Goal: Communication & Community: Answer question/provide support

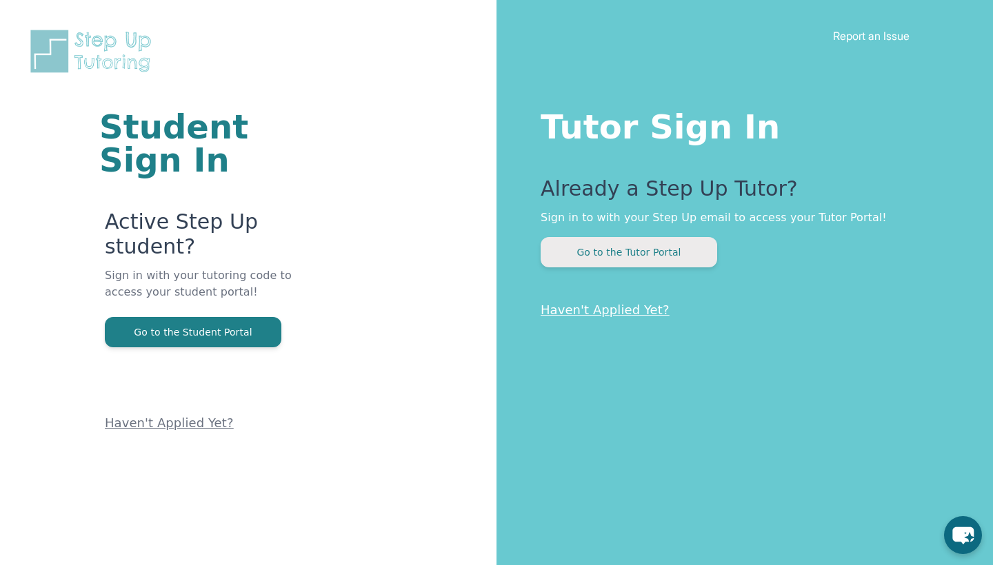
click at [649, 245] on button "Go to the Tutor Portal" at bounding box center [629, 252] width 176 height 30
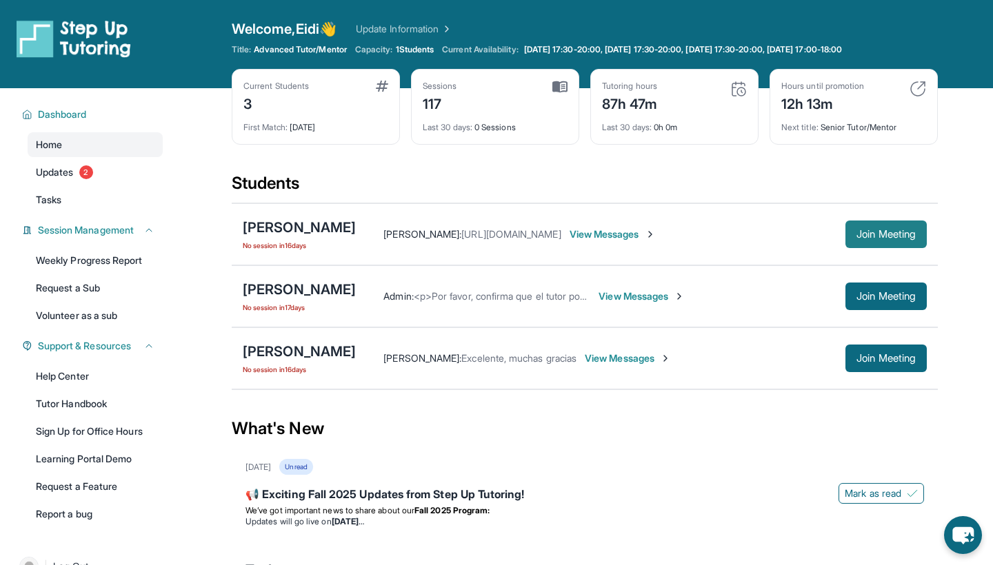
click at [884, 236] on span "Join Meeting" at bounding box center [885, 234] width 59 height 8
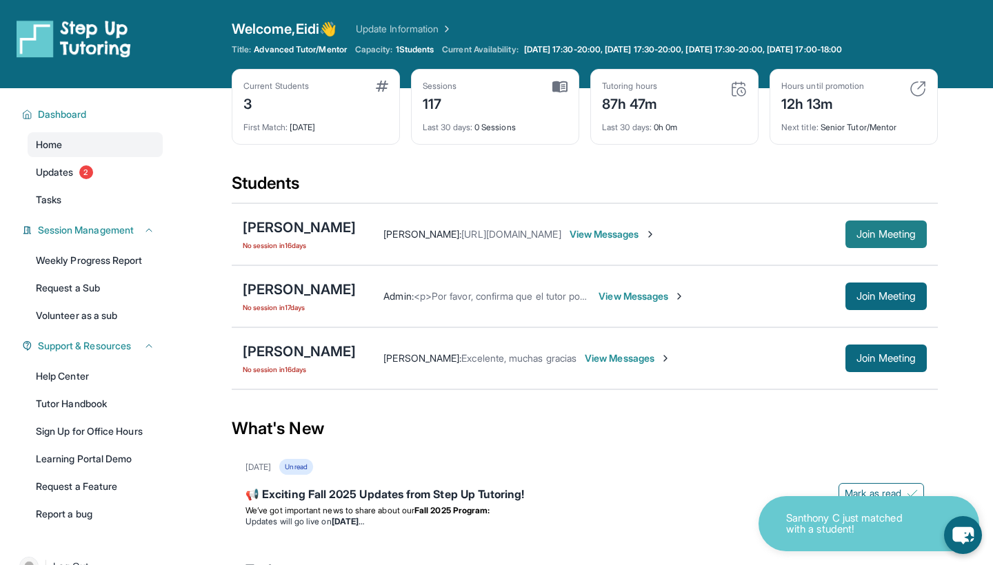
click at [884, 236] on span "Join Meeting" at bounding box center [885, 234] width 59 height 8
click at [685, 296] on span "View Messages" at bounding box center [641, 297] width 86 height 14
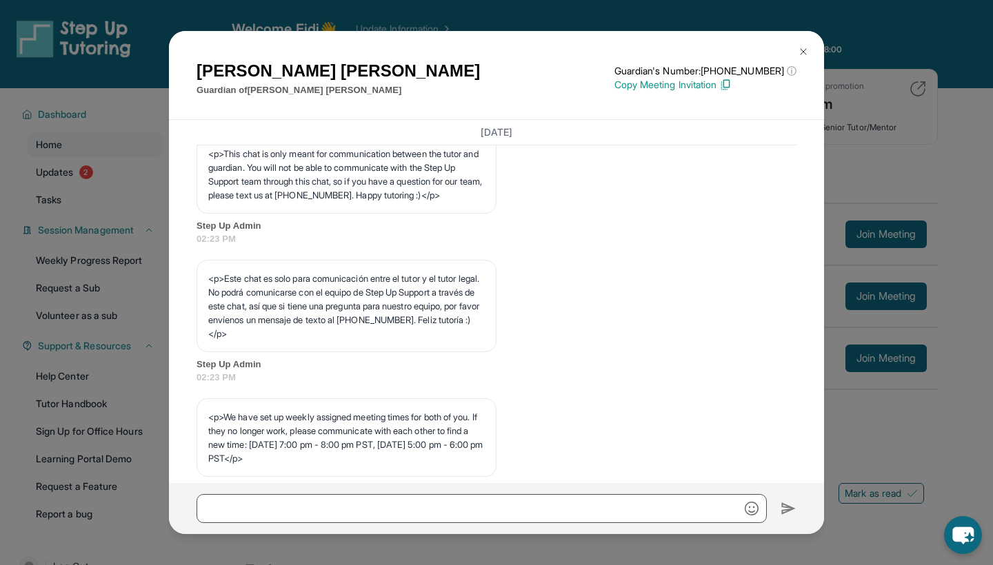
scroll to position [492, 0]
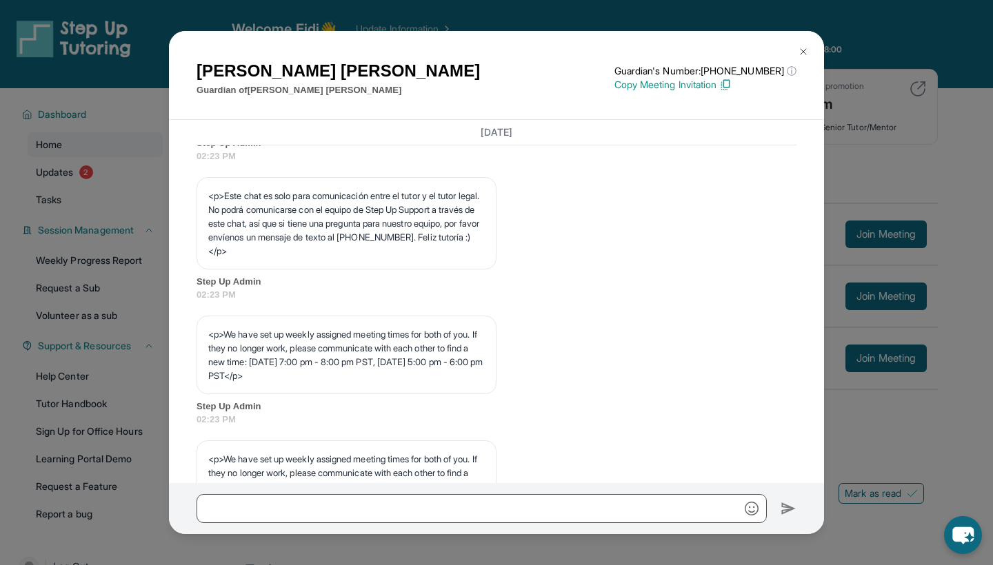
click at [804, 52] on img at bounding box center [803, 51] width 11 height 11
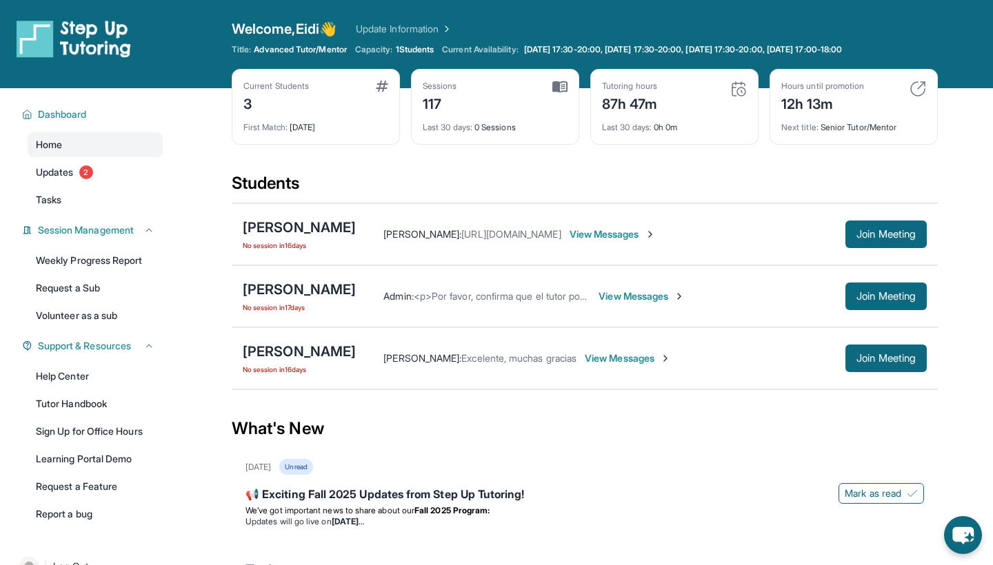
click at [685, 293] on span "View Messages" at bounding box center [641, 297] width 86 height 14
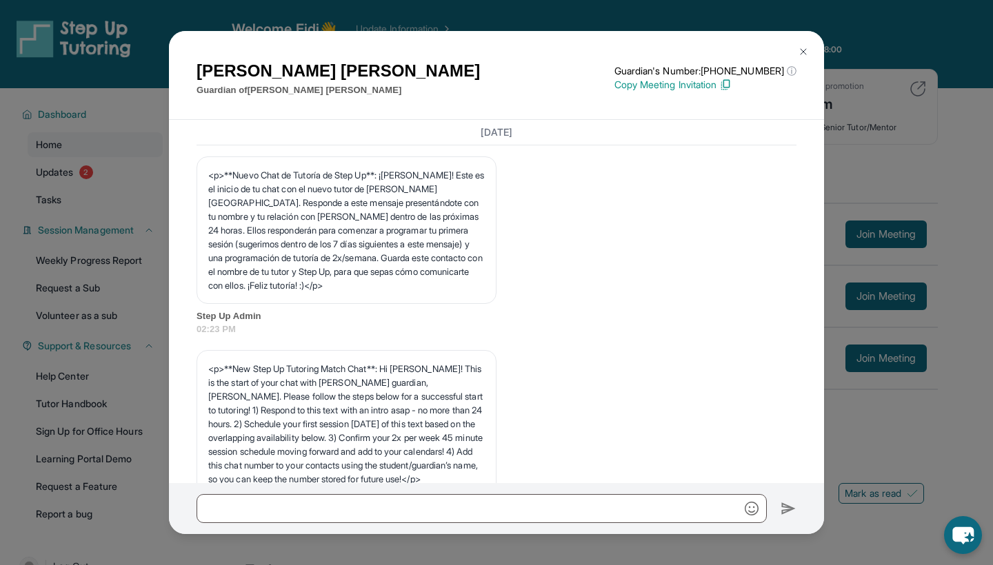
scroll to position [701, 0]
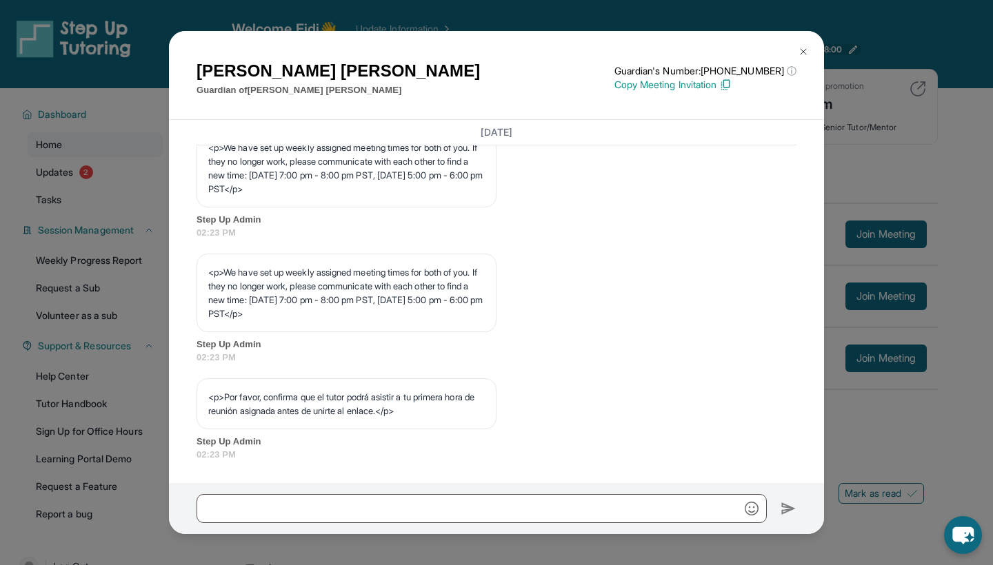
click at [798, 51] on img at bounding box center [803, 51] width 11 height 11
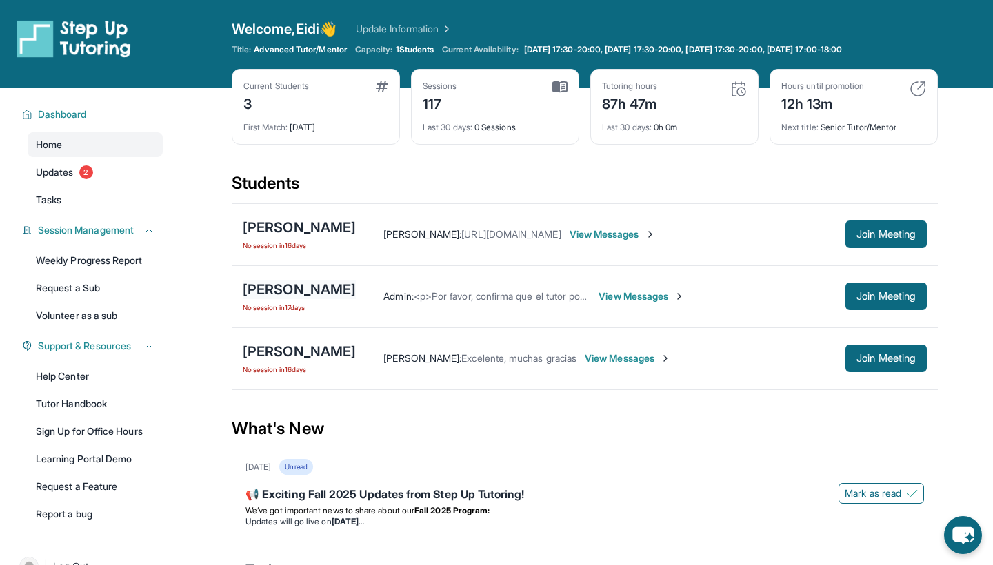
click at [261, 292] on div "[PERSON_NAME]" at bounding box center [299, 289] width 113 height 19
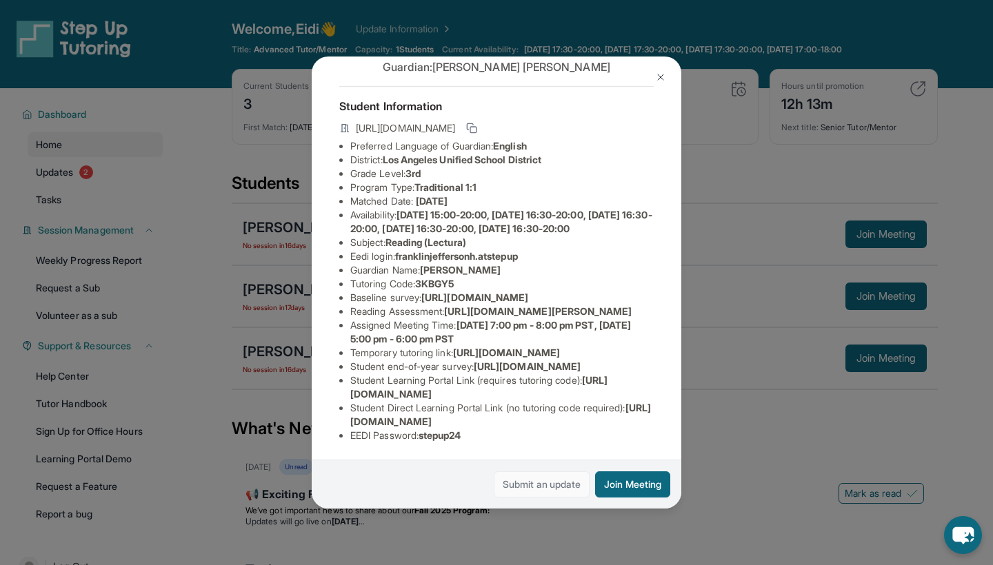
scroll to position [210, 0]
click at [665, 74] on img at bounding box center [660, 77] width 11 height 11
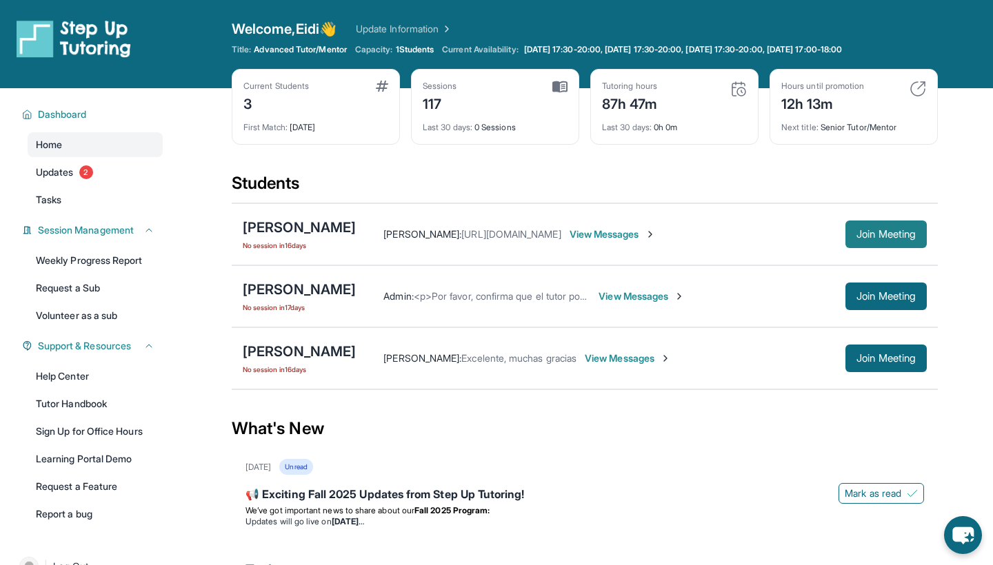
click at [858, 232] on span "Join Meeting" at bounding box center [885, 234] width 59 height 8
click at [656, 236] on span "View Messages" at bounding box center [612, 235] width 86 height 14
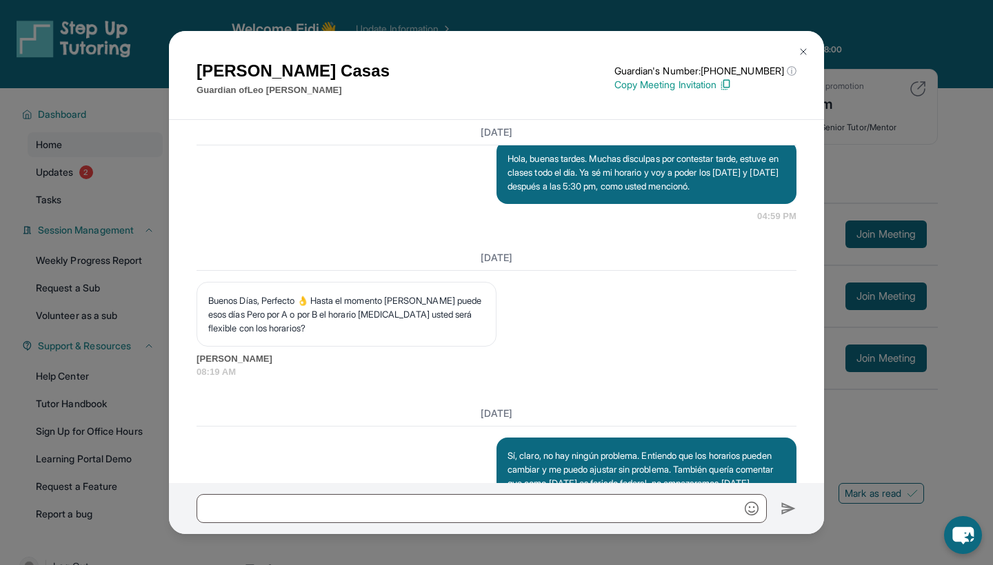
scroll to position [2193, 0]
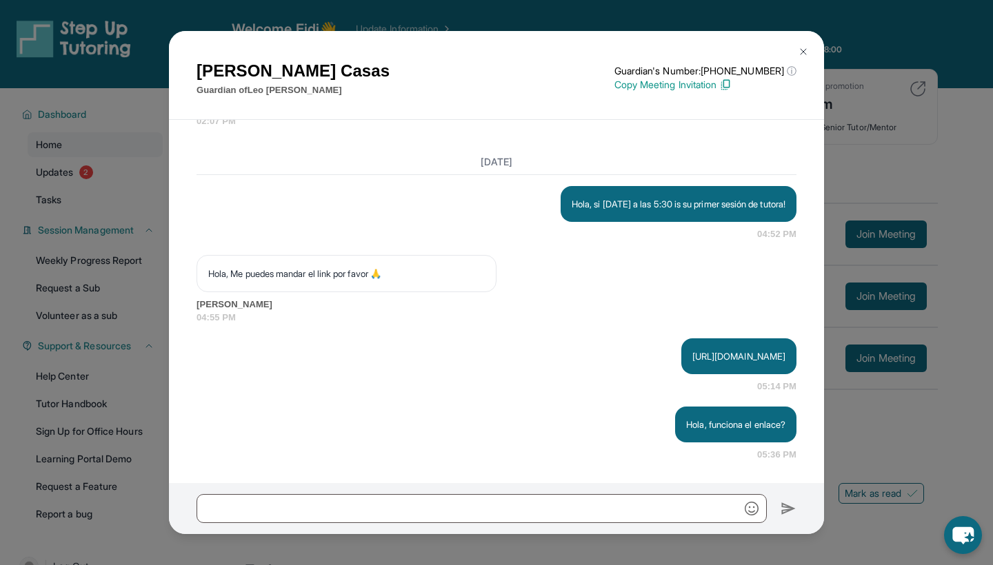
click at [801, 51] on img at bounding box center [803, 51] width 11 height 11
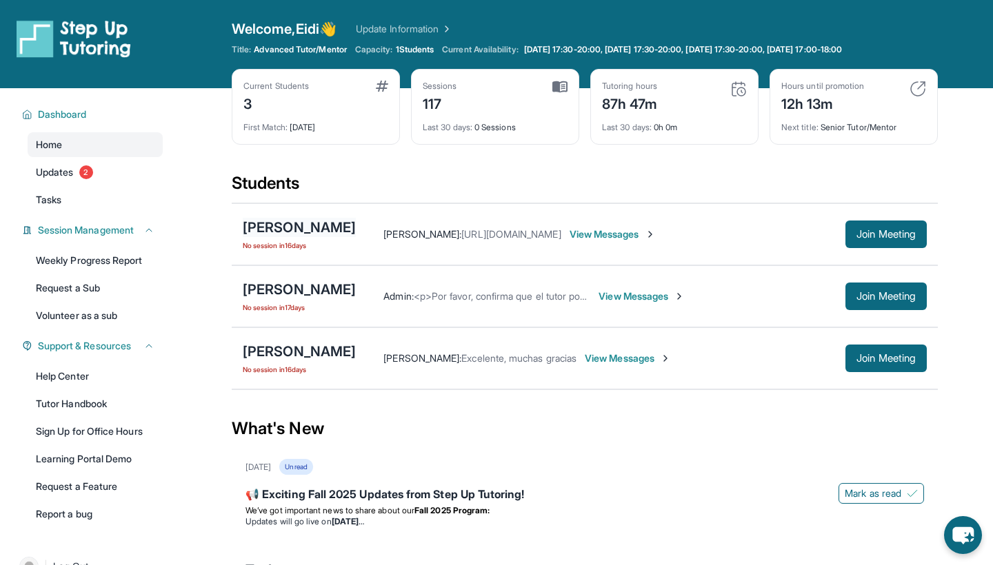
click at [333, 226] on div "[PERSON_NAME]" at bounding box center [299, 227] width 113 height 19
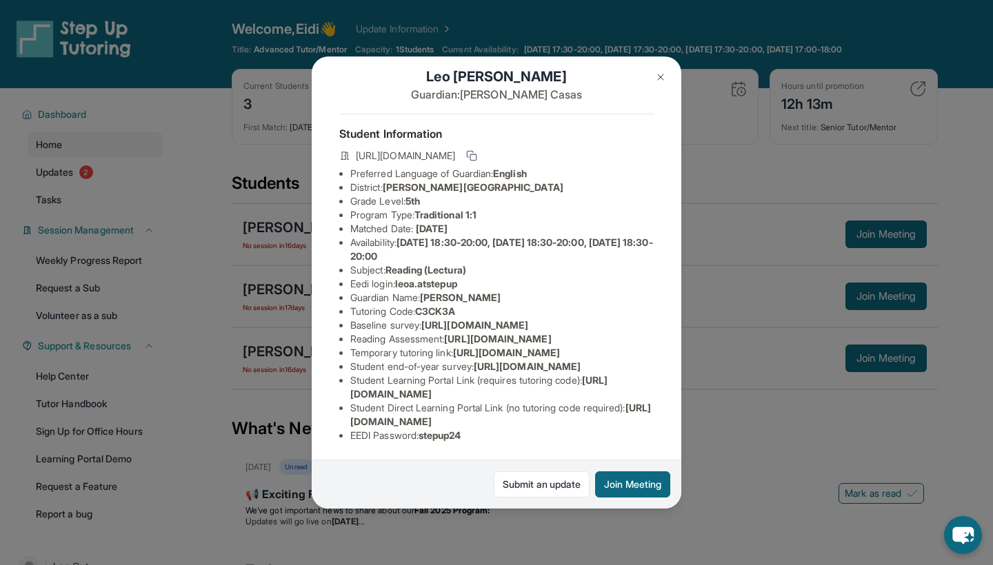
scroll to position [98, 0]
drag, startPoint x: 347, startPoint y: 258, endPoint x: 683, endPoint y: 283, distance: 336.7
click at [683, 283] on div "[PERSON_NAME] Guardian: [PERSON_NAME] Student Information [URL][DOMAIN_NAME] Pr…" at bounding box center [496, 282] width 993 height 565
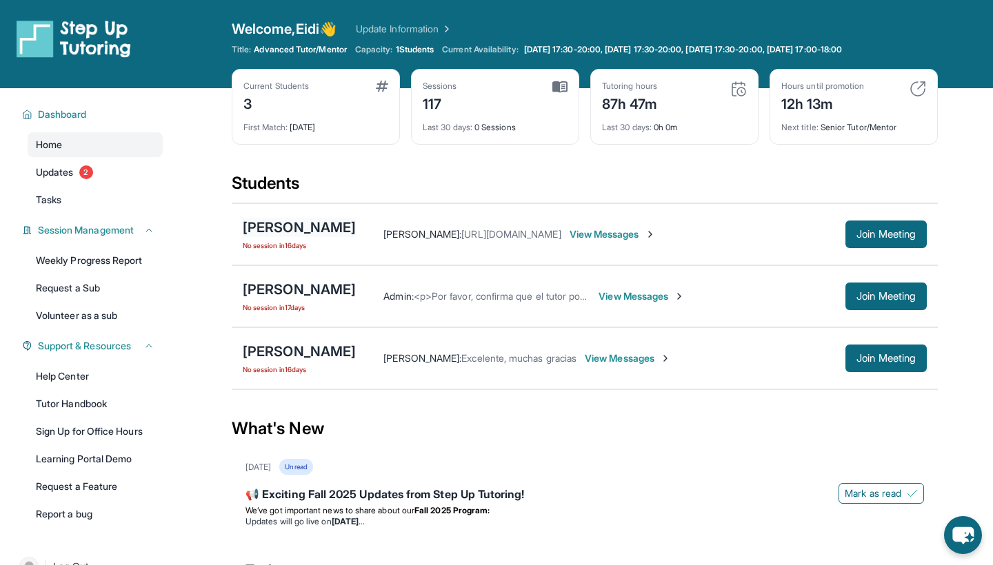
click at [315, 226] on div "[PERSON_NAME]" at bounding box center [299, 227] width 113 height 19
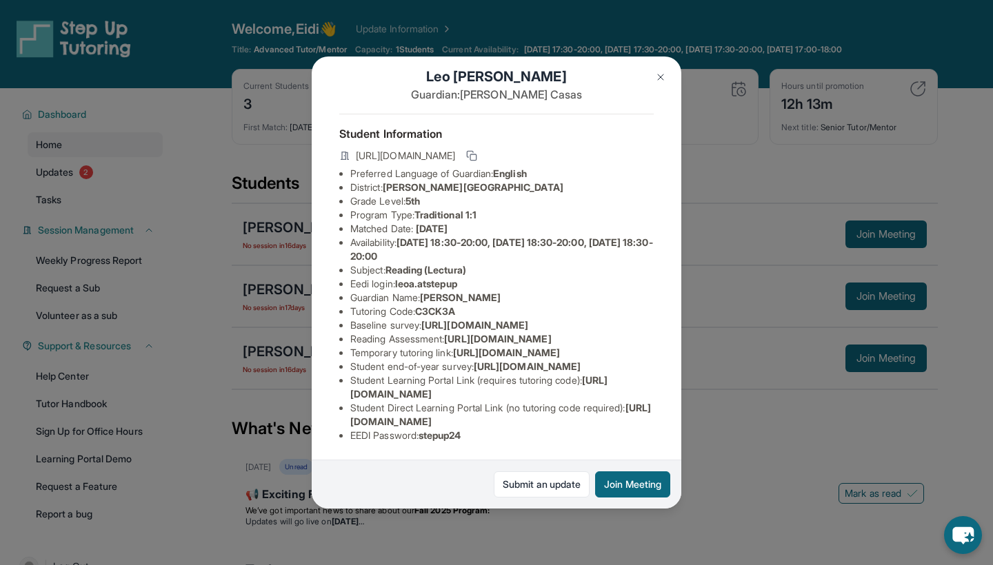
scroll to position [49, 0]
drag, startPoint x: 350, startPoint y: 307, endPoint x: 678, endPoint y: 335, distance: 329.4
click at [678, 335] on div "[PERSON_NAME] Guardian: [PERSON_NAME] Student Information [URL][DOMAIN_NAME] Pr…" at bounding box center [497, 283] width 370 height 452
copy li "https://airtable.com/apprlfn8WjpjBUn2G/shrK0QR6AaNyG5psY?prefill_Type%20of%20Fo…"
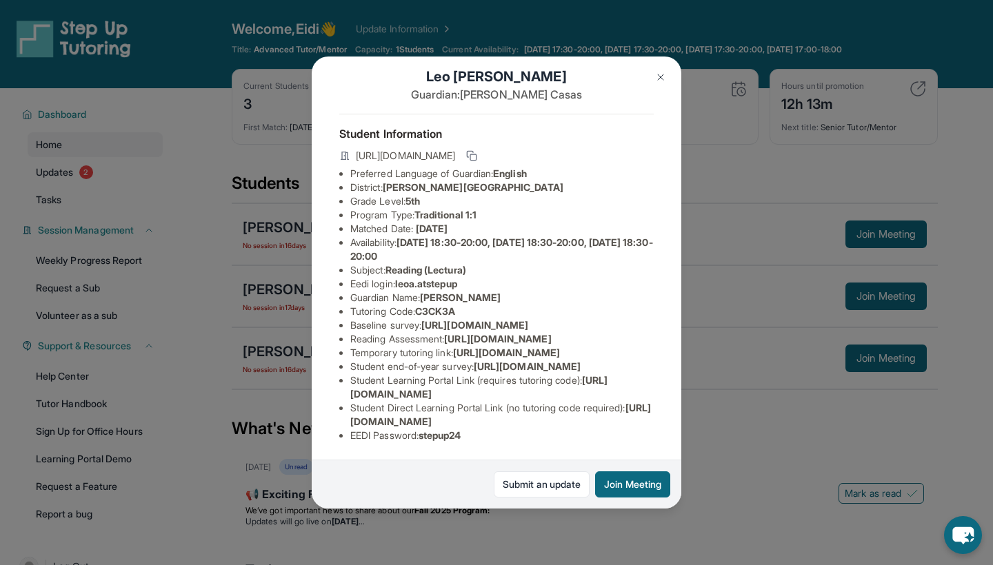
click at [352, 319] on li "Baseline survey : https://airtable.com/apprlfn8WjpjBUn2G/shrK0QR6AaNyG5psY?pref…" at bounding box center [501, 326] width 303 height 14
drag, startPoint x: 347, startPoint y: 301, endPoint x: 588, endPoint y: 329, distance: 242.9
click at [588, 330] on div "[PERSON_NAME] Guardian: [PERSON_NAME] Student Information [URL][DOMAIN_NAME] Pr…" at bounding box center [497, 283] width 370 height 452
copy li "[URL][DOMAIN_NAME]"
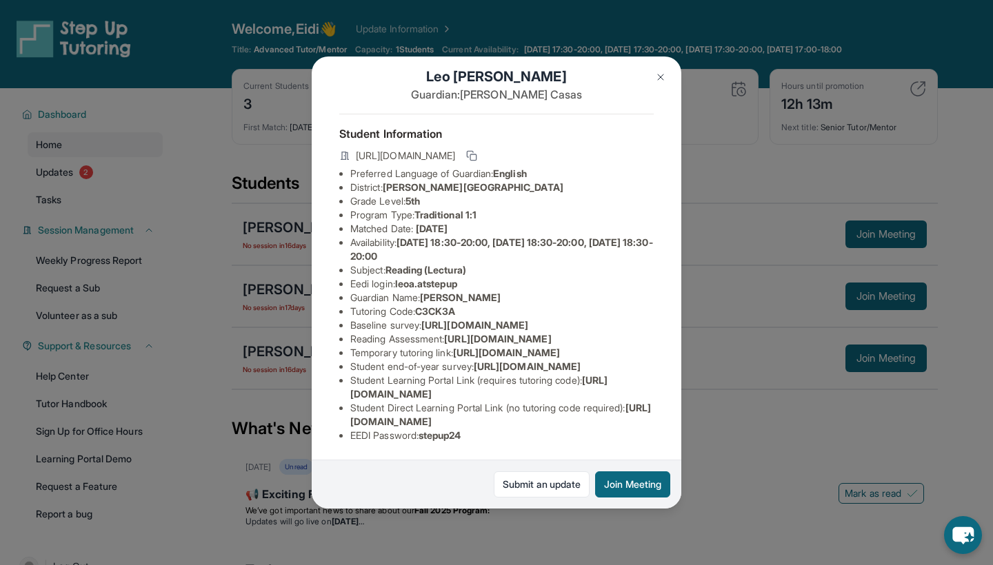
click at [655, 81] on img at bounding box center [660, 77] width 11 height 11
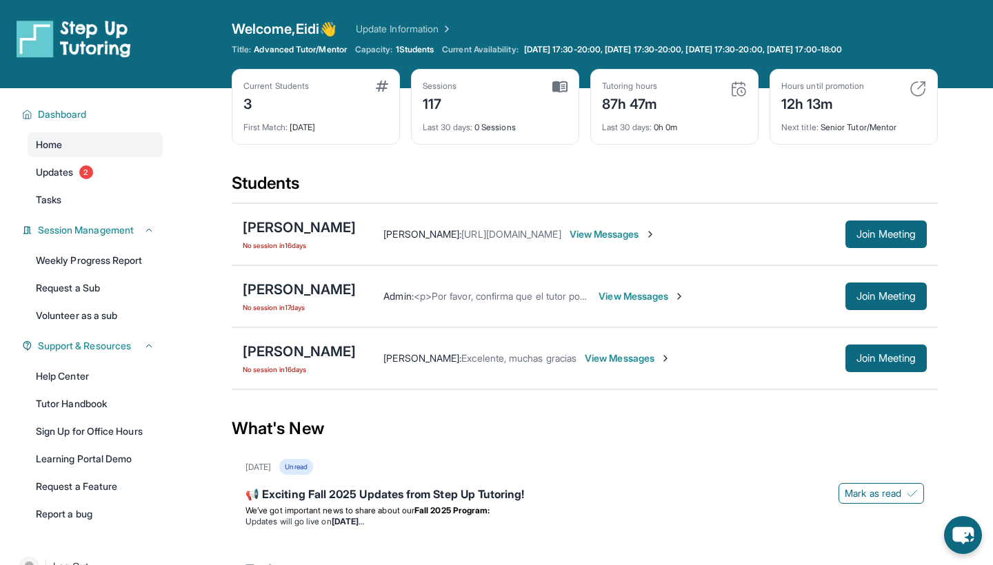
scroll to position [0, 0]
click at [661, 361] on span "View Messages" at bounding box center [628, 359] width 86 height 14
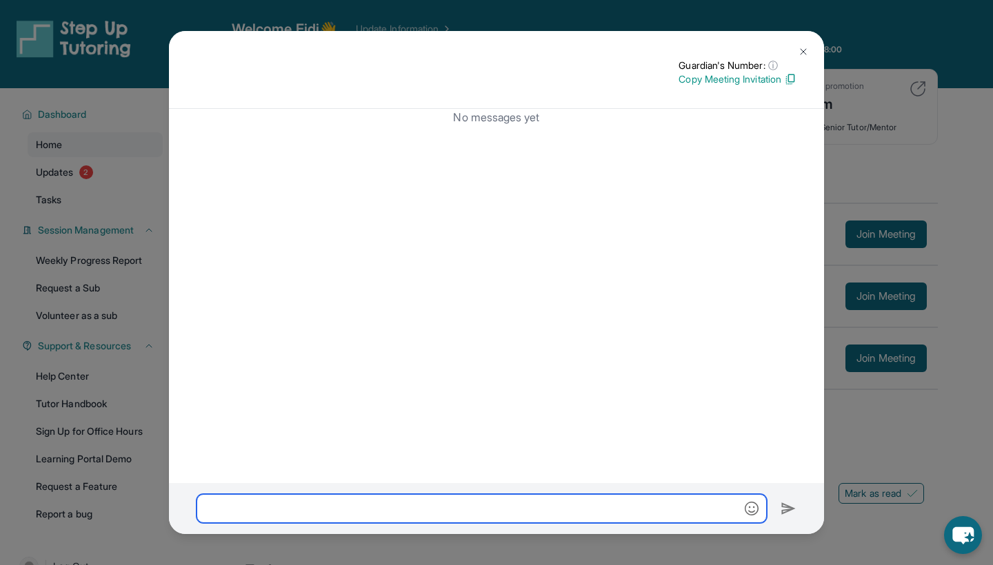
click at [334, 509] on input "text" at bounding box center [481, 508] width 570 height 29
type input "*****"
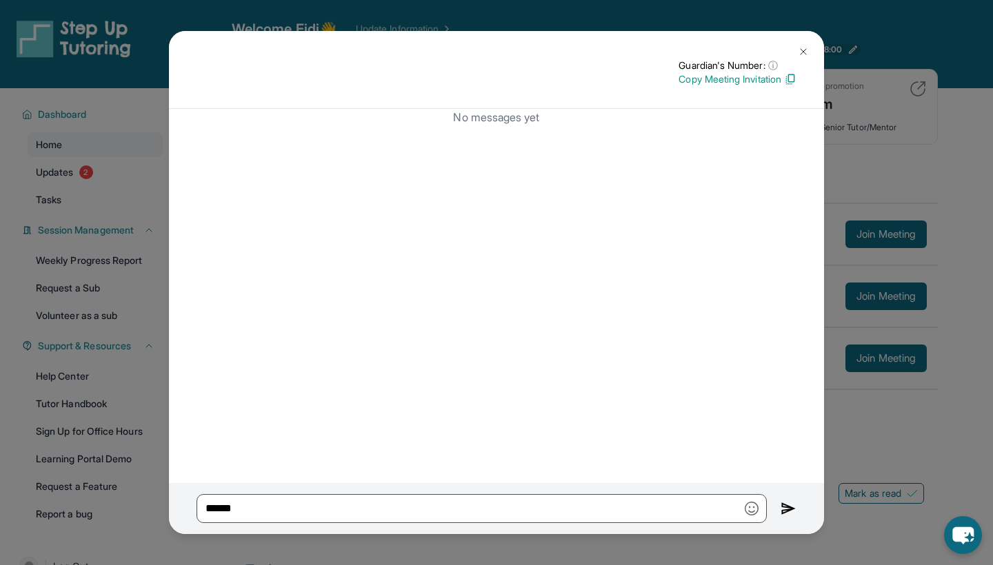
click at [799, 46] on button at bounding box center [803, 52] width 28 height 28
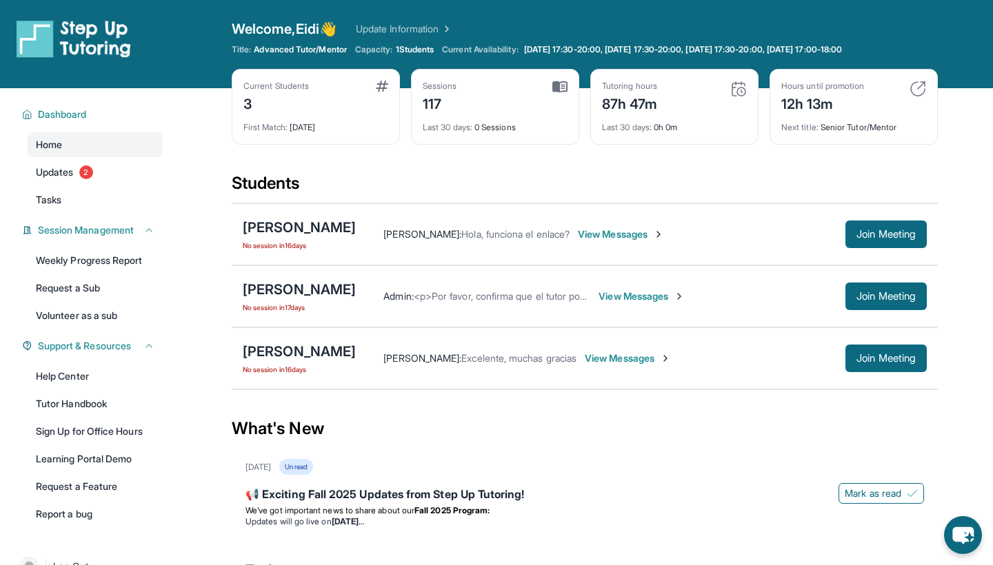
click at [647, 355] on span "View Messages" at bounding box center [628, 359] width 86 height 14
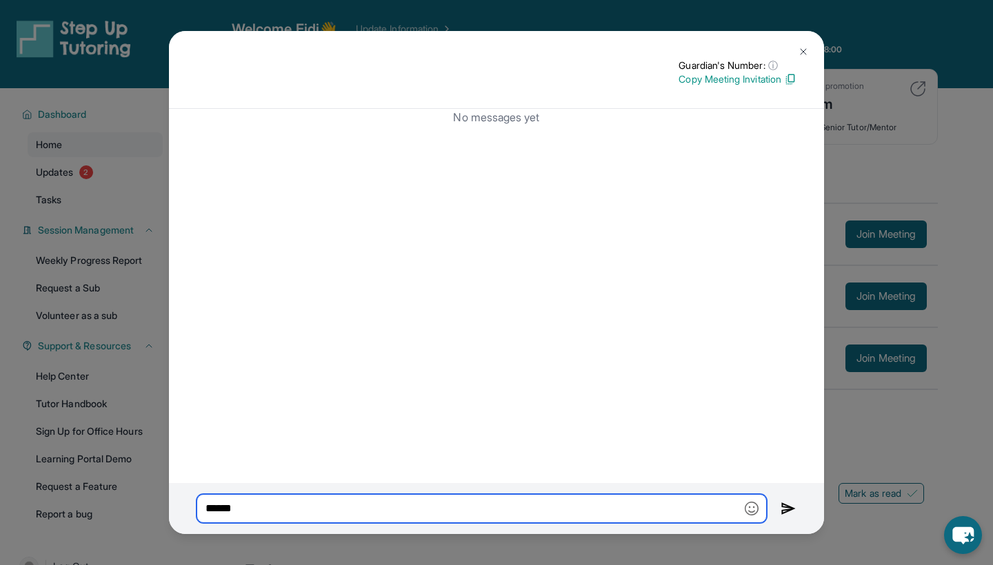
click at [392, 505] on input "*****" at bounding box center [481, 508] width 570 height 29
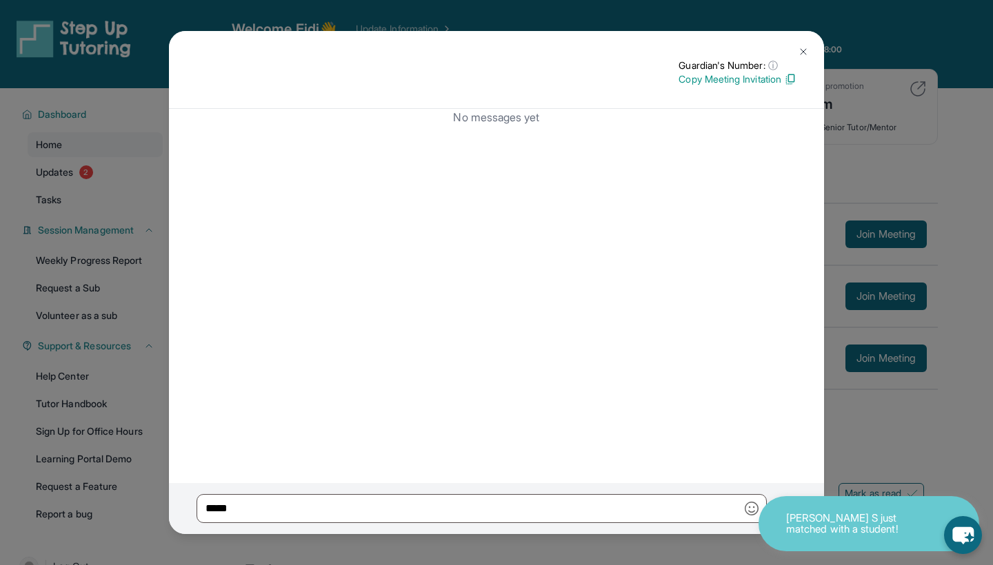
click at [785, 79] on img at bounding box center [790, 79] width 12 height 12
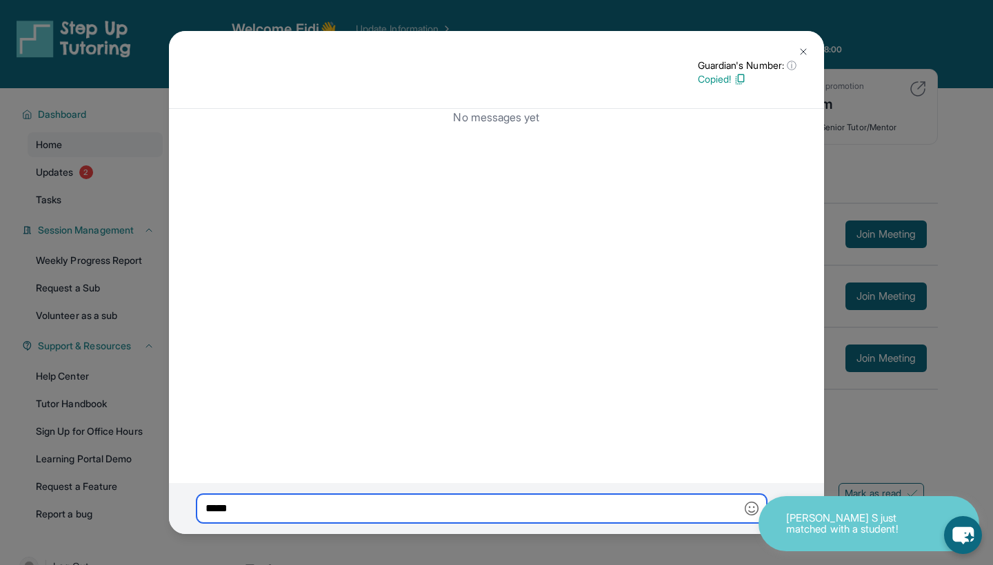
click at [256, 501] on input "*****" at bounding box center [481, 508] width 570 height 29
paste input "**********"
click at [228, 510] on input "**********" at bounding box center [481, 508] width 570 height 29
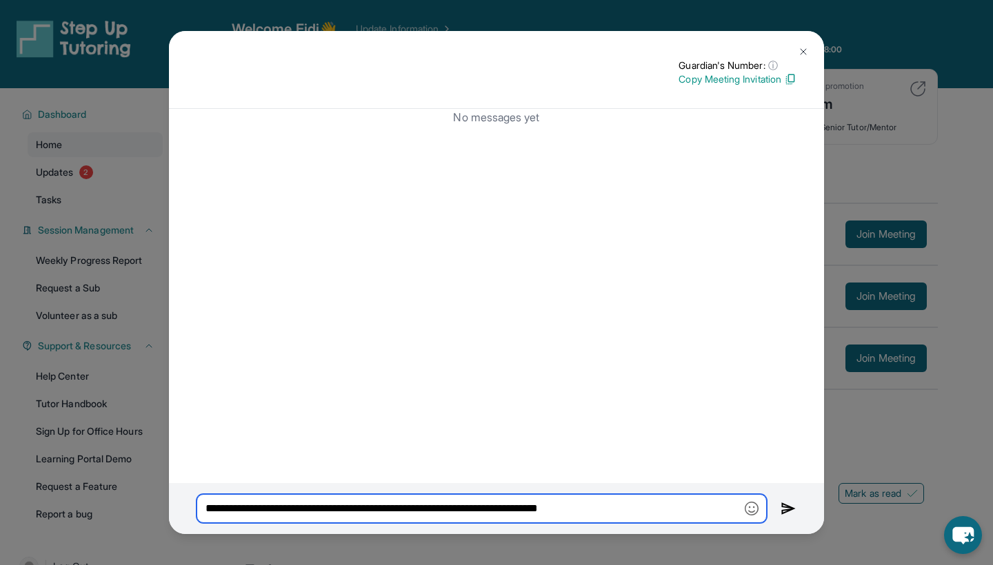
type input "**********"
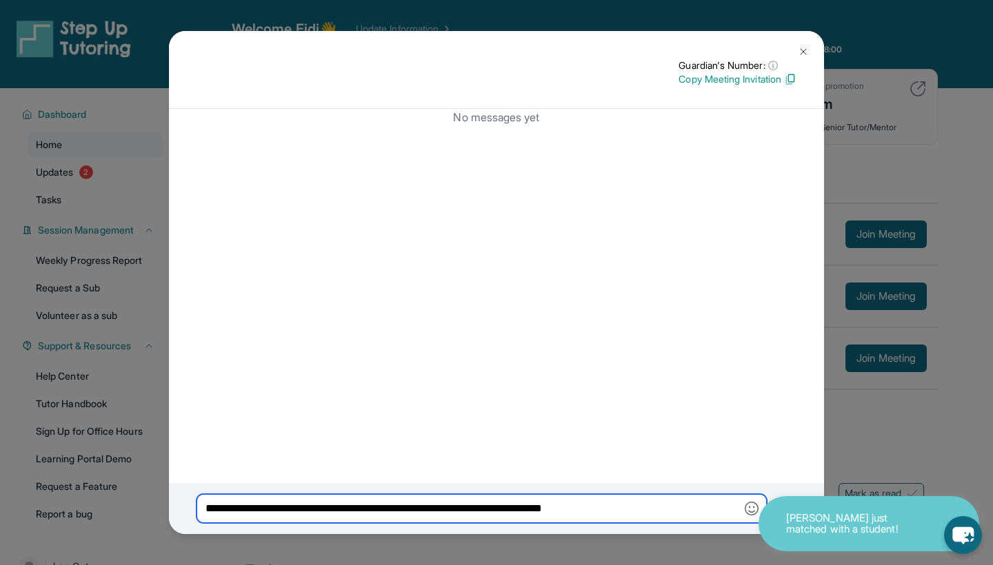
drag, startPoint x: 644, startPoint y: 507, endPoint x: 168, endPoint y: 504, distance: 476.4
click at [168, 505] on div "**********" at bounding box center [496, 282] width 993 height 565
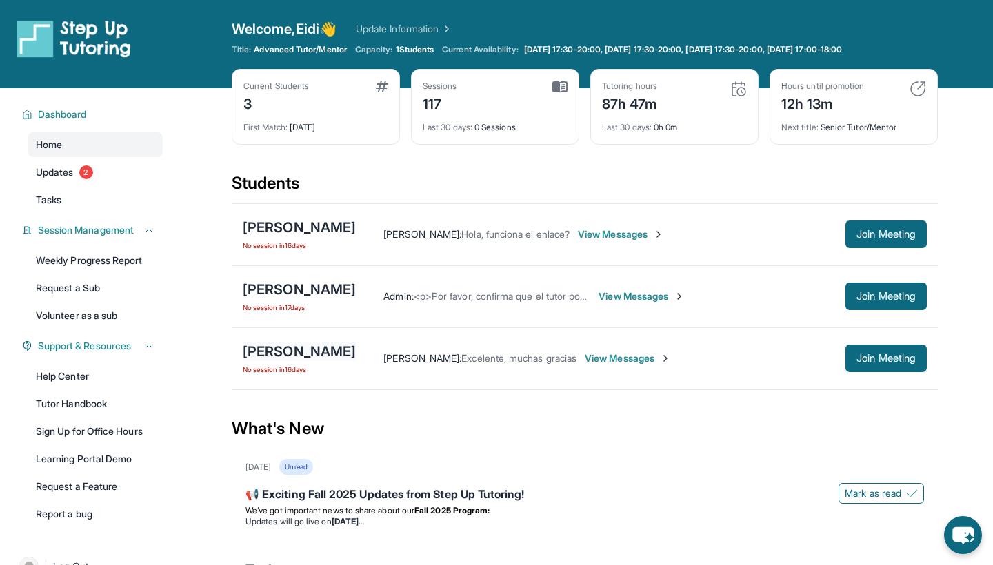
click at [309, 348] on div "[PERSON_NAME]" at bounding box center [299, 351] width 113 height 19
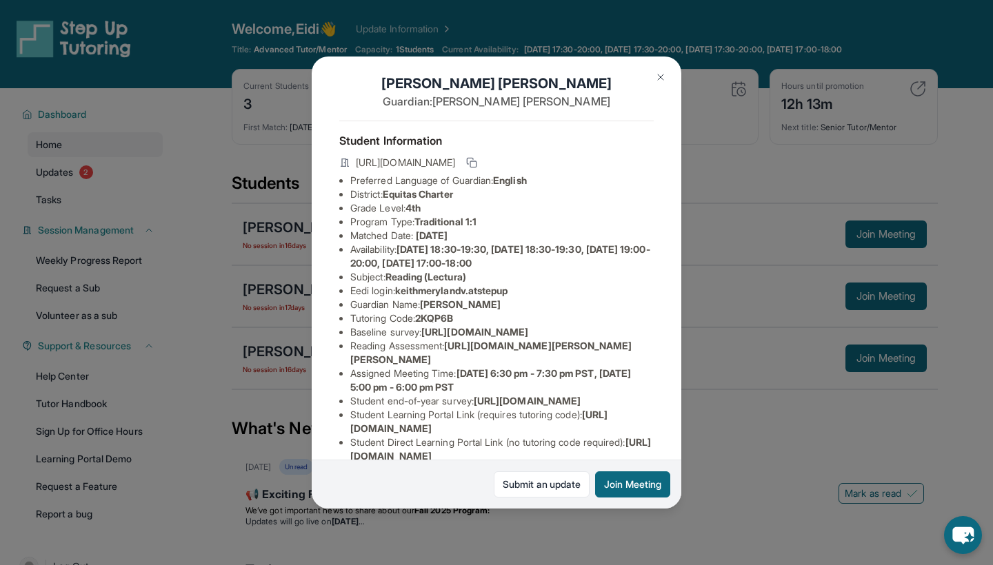
scroll to position [14, 1]
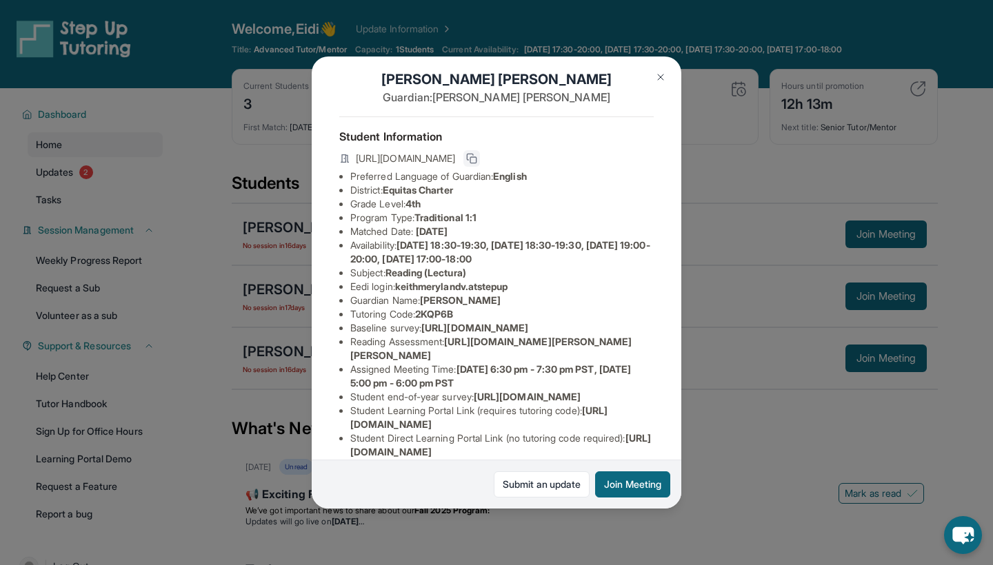
click at [480, 157] on button at bounding box center [471, 158] width 17 height 17
click at [662, 76] on img at bounding box center [660, 77] width 11 height 11
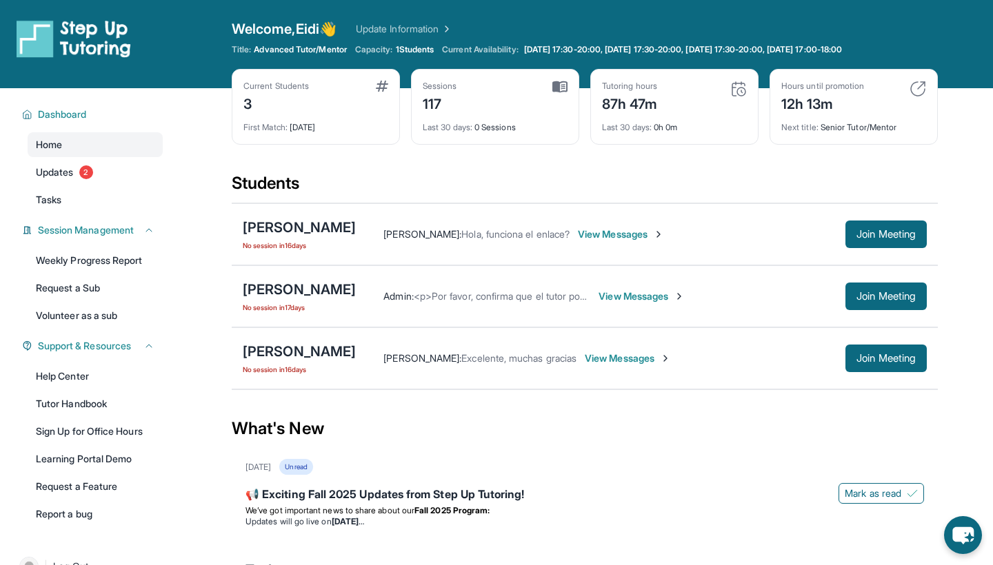
click at [669, 358] on span "View Messages" at bounding box center [628, 359] width 86 height 14
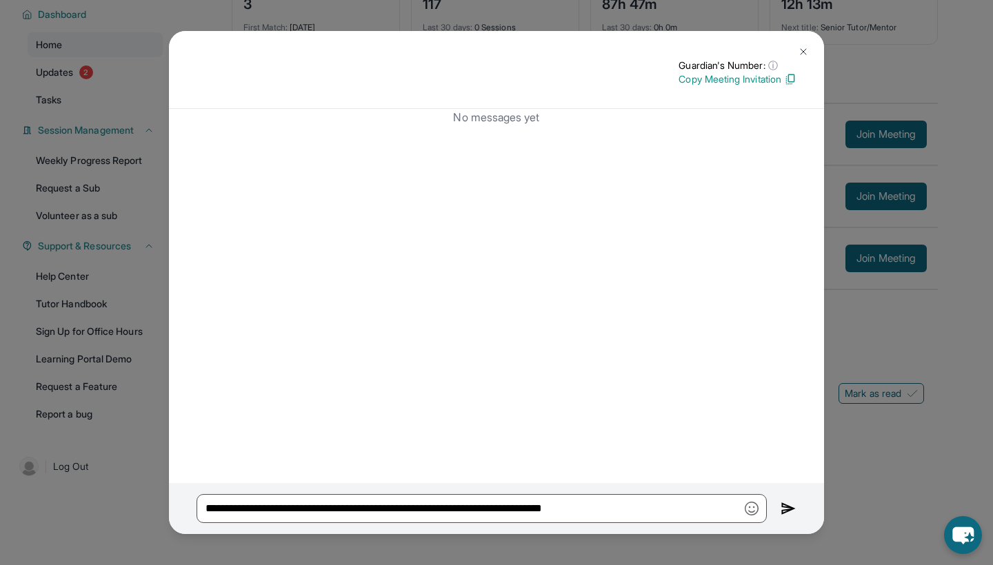
scroll to position [100, 0]
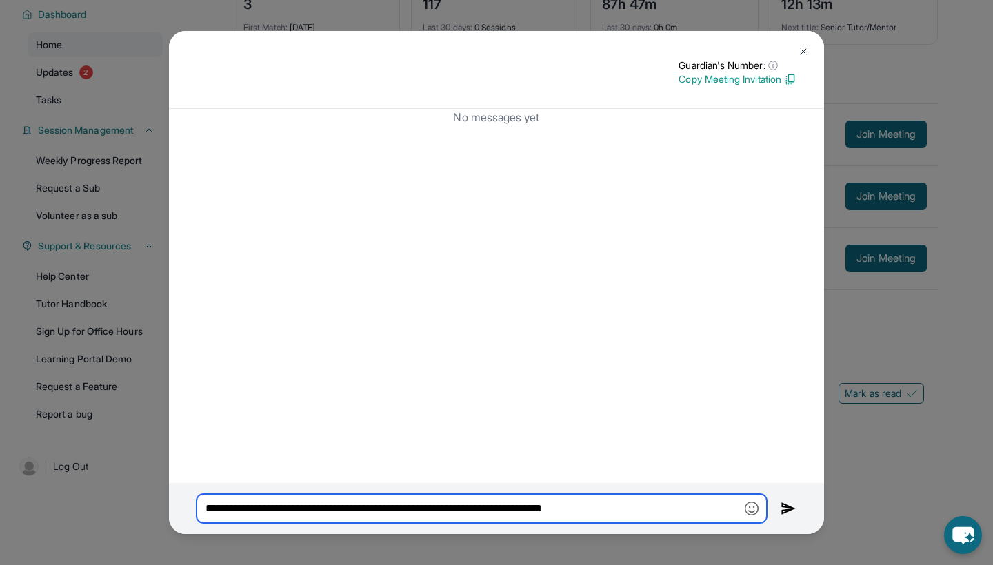
drag, startPoint x: 307, startPoint y: 509, endPoint x: 650, endPoint y: 517, distance: 342.7
click at [650, 517] on input "**********" at bounding box center [481, 508] width 570 height 29
type input "**********"
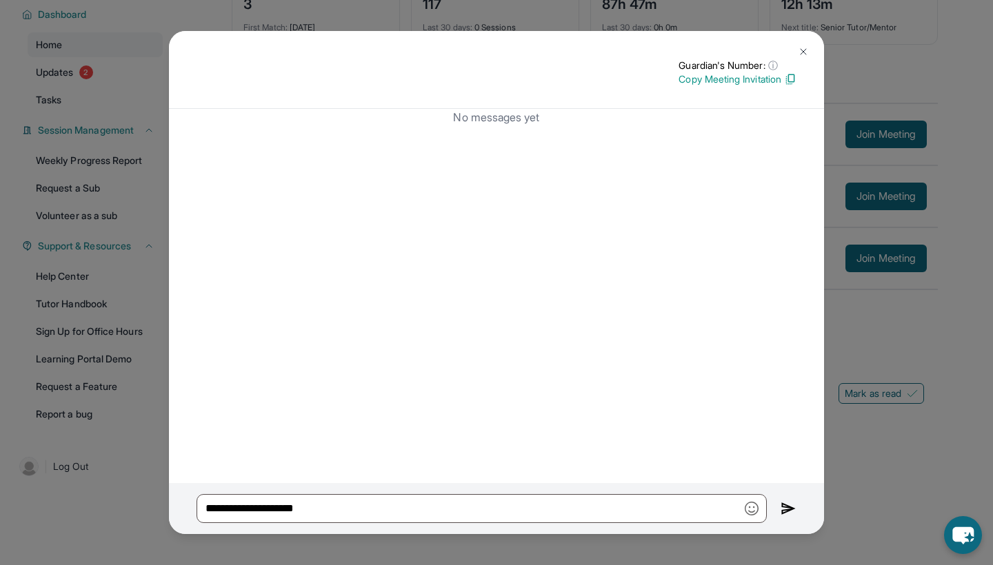
click at [784, 506] on img at bounding box center [788, 509] width 16 height 17
click at [799, 47] on img at bounding box center [803, 51] width 11 height 11
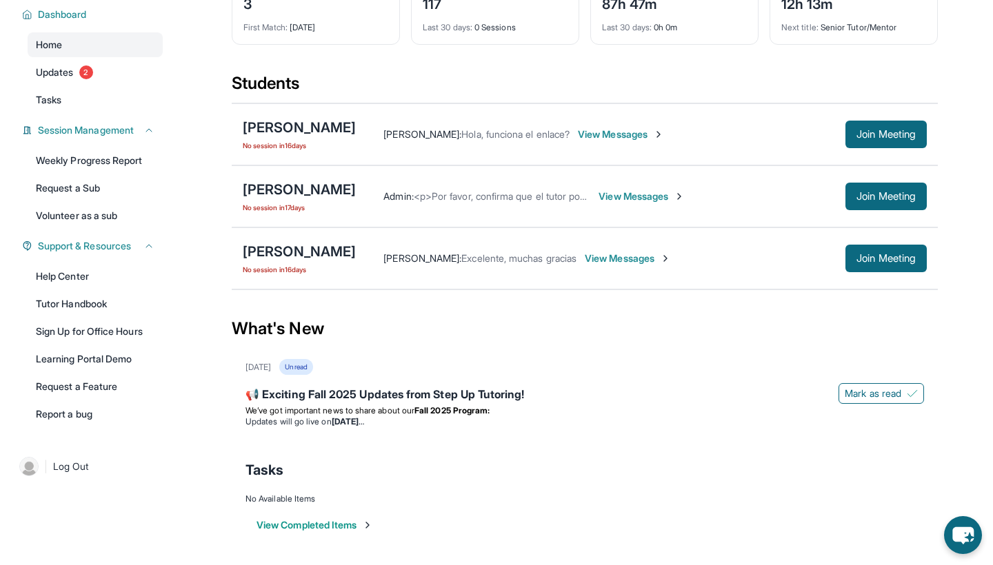
click at [287, 271] on span "No session [DATE]" at bounding box center [299, 269] width 113 height 11
click at [356, 247] on div "[PERSON_NAME]" at bounding box center [299, 251] width 113 height 19
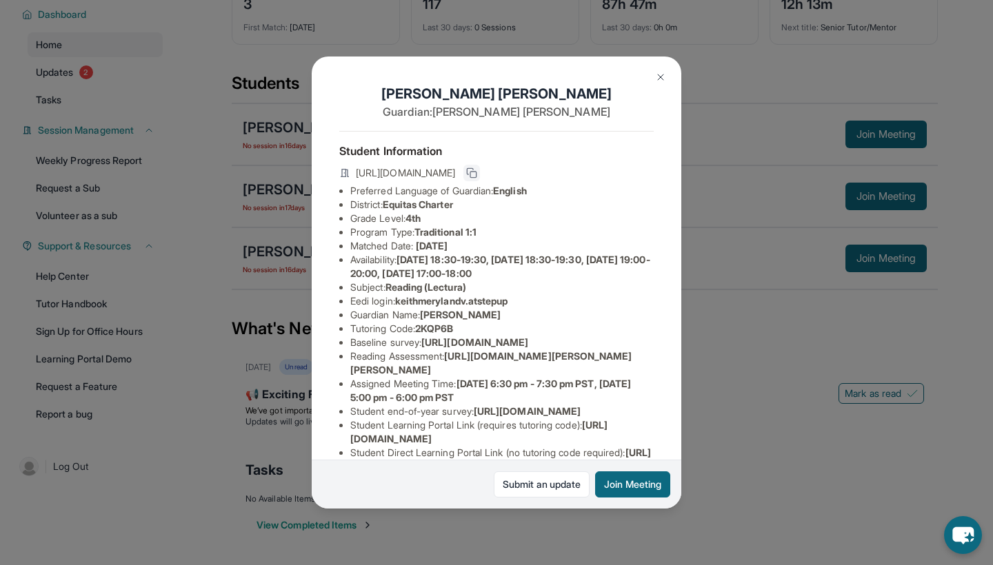
click at [480, 165] on button at bounding box center [471, 173] width 17 height 17
click at [658, 79] on img at bounding box center [660, 77] width 11 height 11
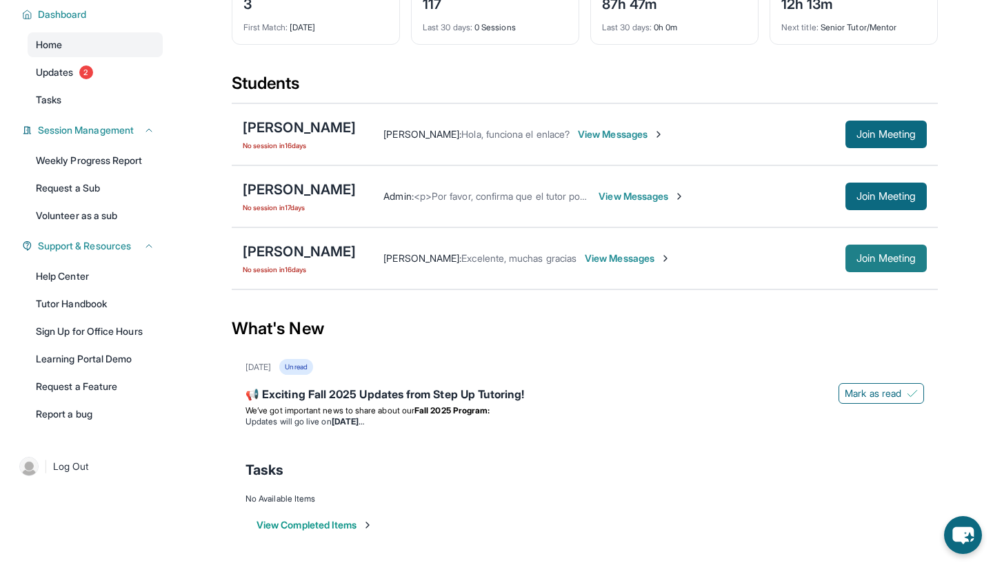
click at [896, 261] on span "Join Meeting" at bounding box center [885, 258] width 59 height 8
click at [671, 254] on span "View Messages" at bounding box center [628, 259] width 86 height 14
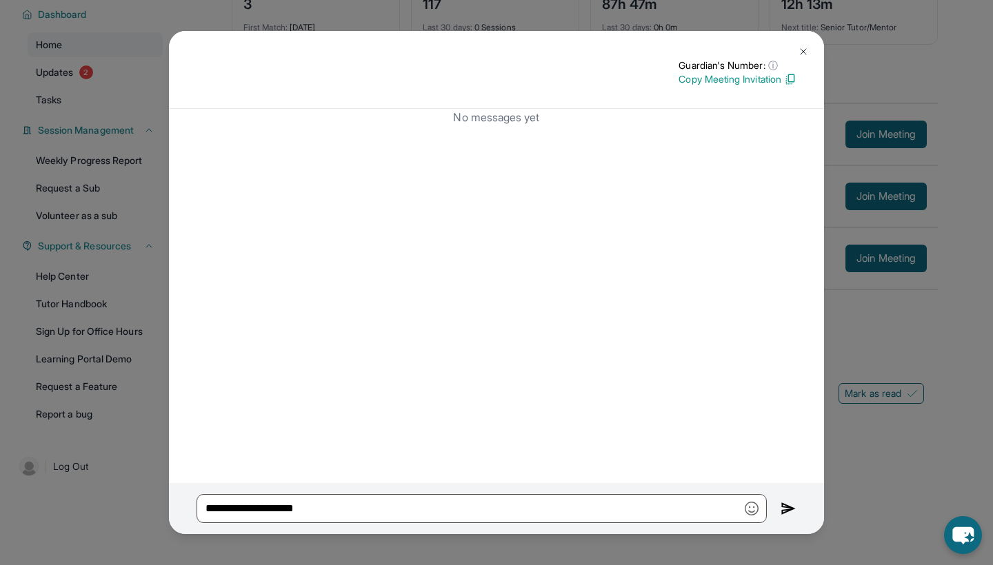
click at [804, 46] on button at bounding box center [803, 52] width 28 height 28
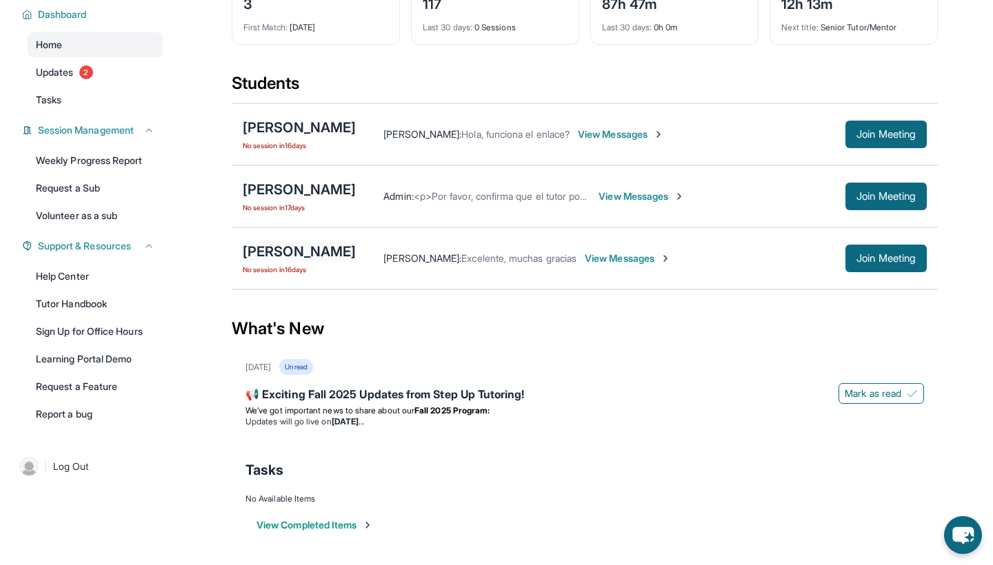
click at [349, 250] on div "[PERSON_NAME]" at bounding box center [299, 251] width 113 height 19
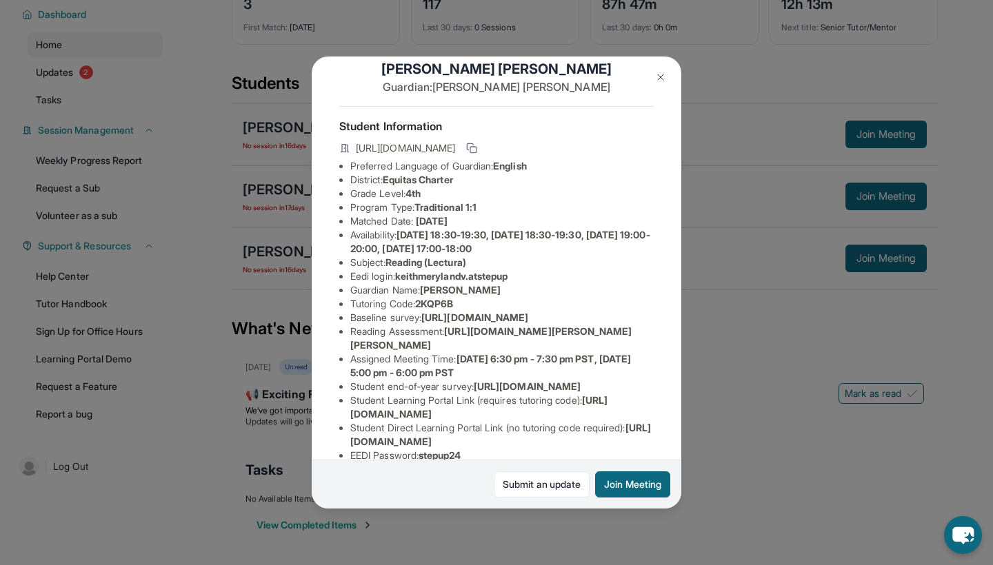
scroll to position [26, 0]
click at [656, 77] on img at bounding box center [660, 77] width 11 height 11
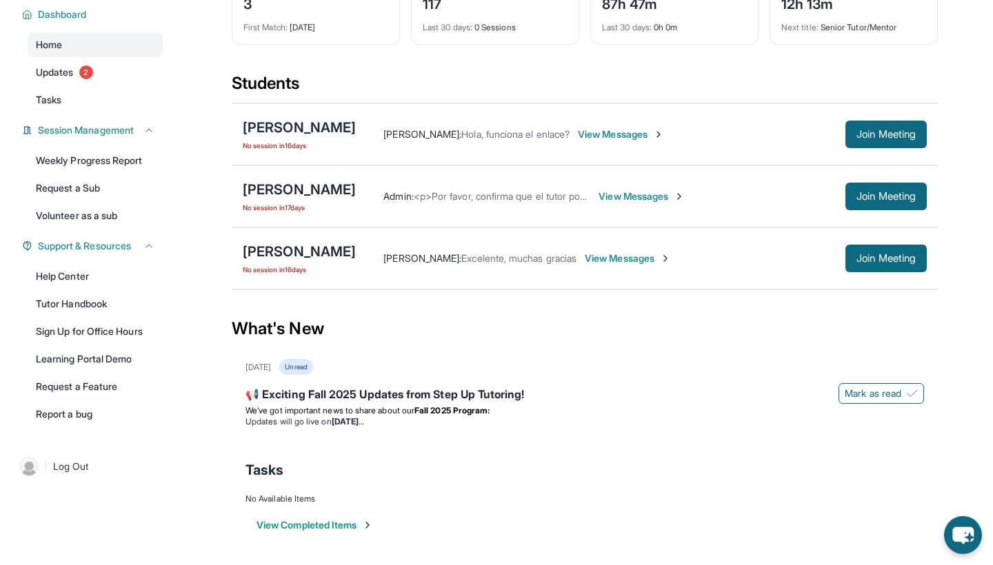
click at [347, 123] on div "[PERSON_NAME]" at bounding box center [299, 127] width 113 height 19
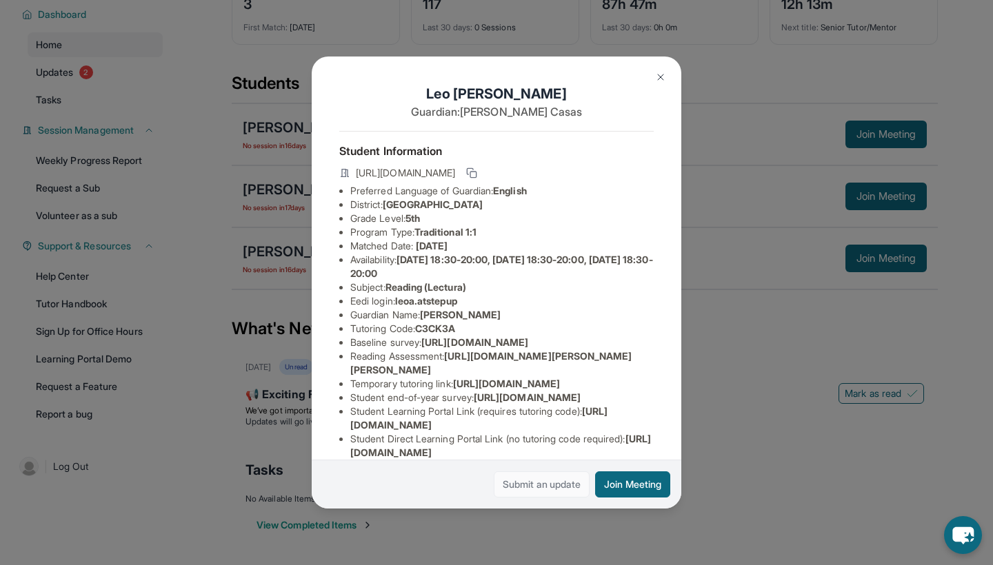
click at [524, 494] on link "Submit an update" at bounding box center [542, 485] width 96 height 26
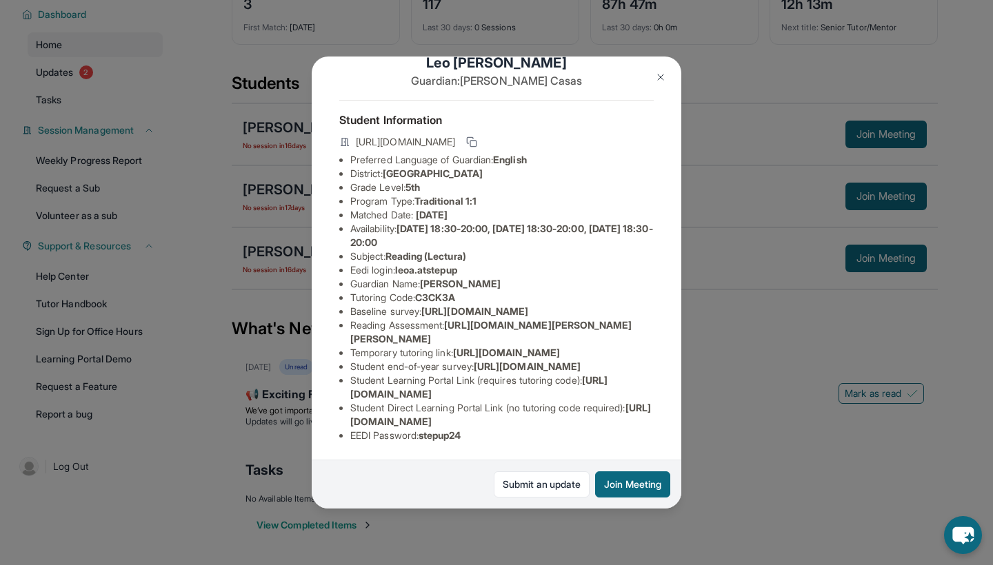
scroll to position [169, 3]
click at [821, 470] on div "[PERSON_NAME] Guardian: [PERSON_NAME] Student Information [URL][DOMAIN_NAME] Pr…" at bounding box center [496, 282] width 993 height 565
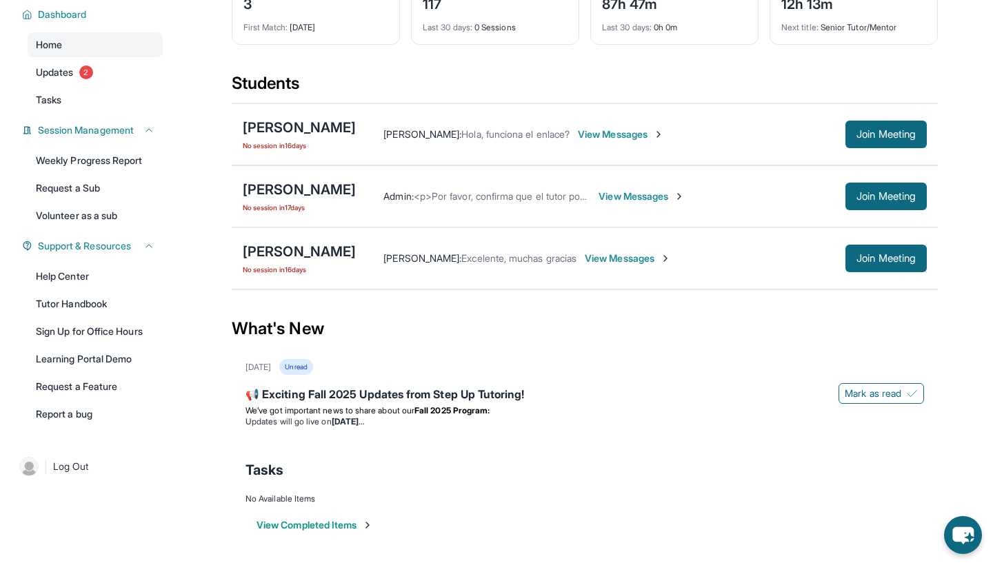
click at [302, 270] on span "No session [DATE]" at bounding box center [299, 269] width 113 height 11
click at [356, 248] on div "[PERSON_NAME]" at bounding box center [299, 251] width 113 height 19
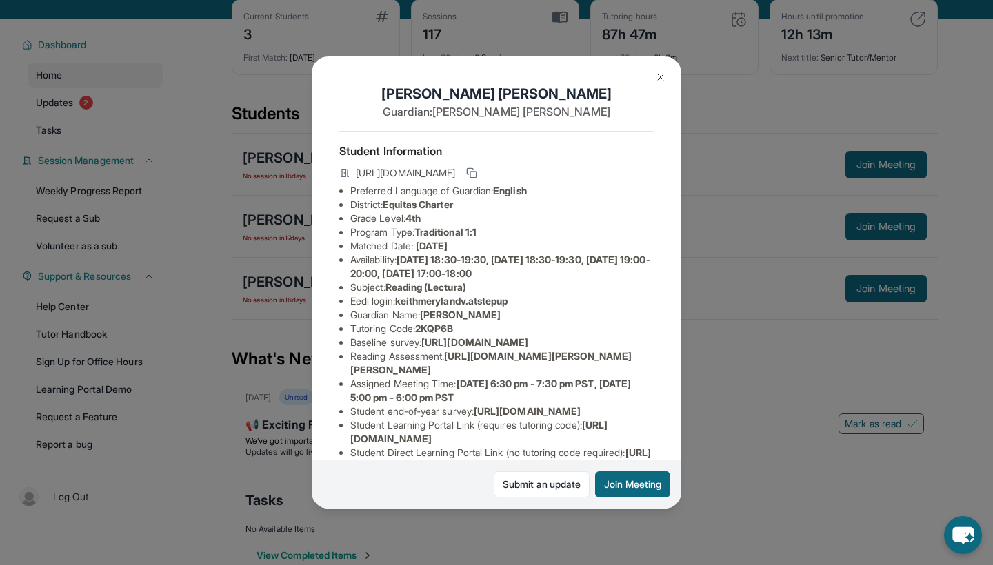
scroll to position [66, 0]
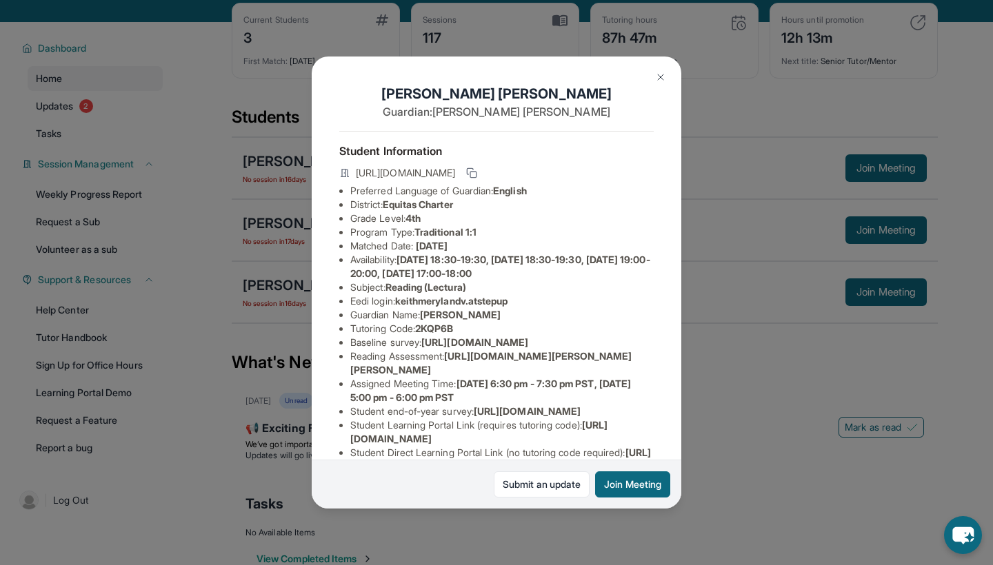
click at [659, 77] on img at bounding box center [660, 77] width 11 height 11
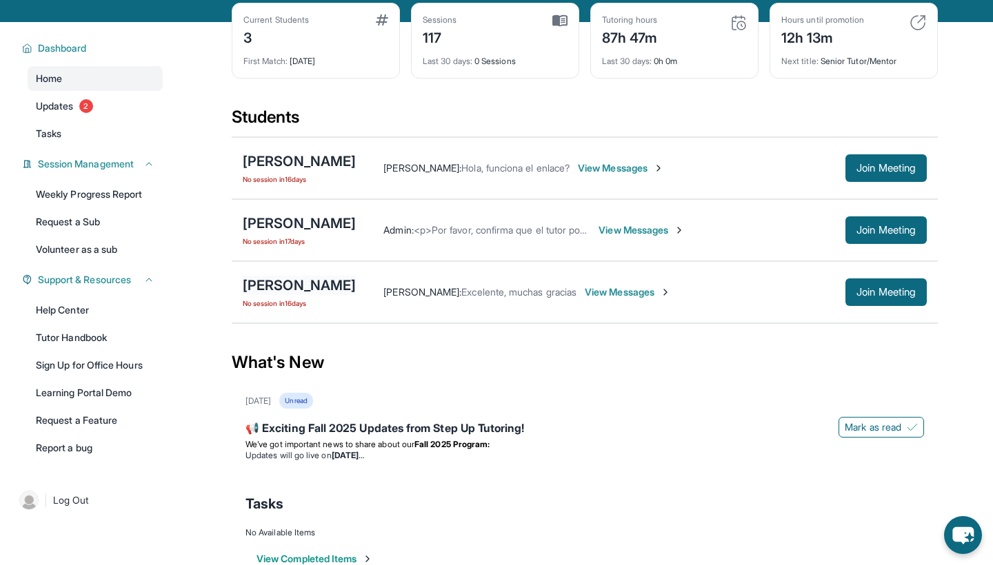
click at [356, 286] on div "[PERSON_NAME]" at bounding box center [299, 285] width 113 height 19
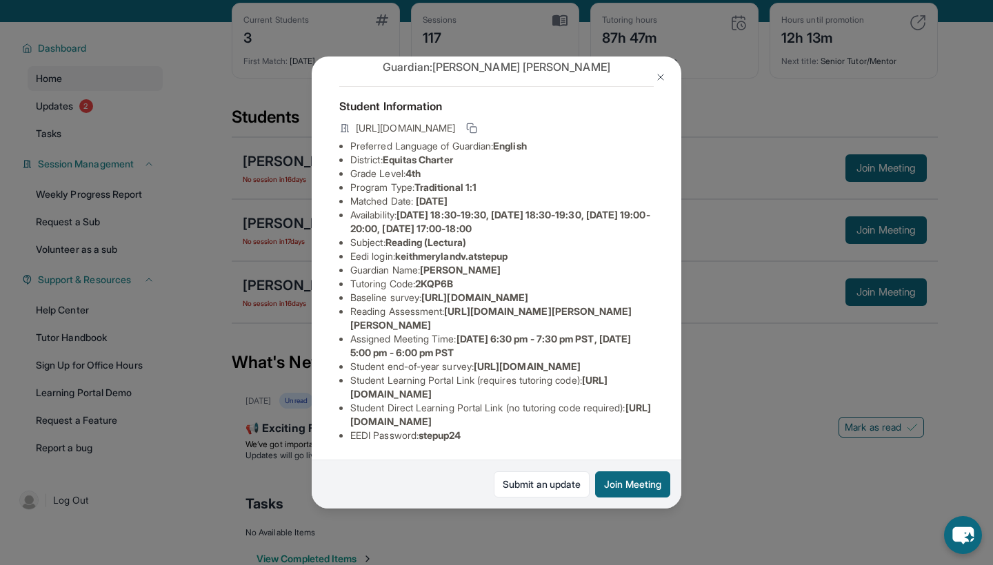
scroll to position [101, 457]
drag, startPoint x: 350, startPoint y: 256, endPoint x: 623, endPoint y: 278, distance: 273.9
click at [623, 280] on div "[PERSON_NAME] Guardian: [PERSON_NAME] Student Information [URL][DOMAIN_NAME] Pr…" at bounding box center [497, 283] width 370 height 452
copy li "[URL][DOMAIN_NAME]"
click at [654, 77] on button at bounding box center [661, 77] width 28 height 28
